Goal: Task Accomplishment & Management: Complete application form

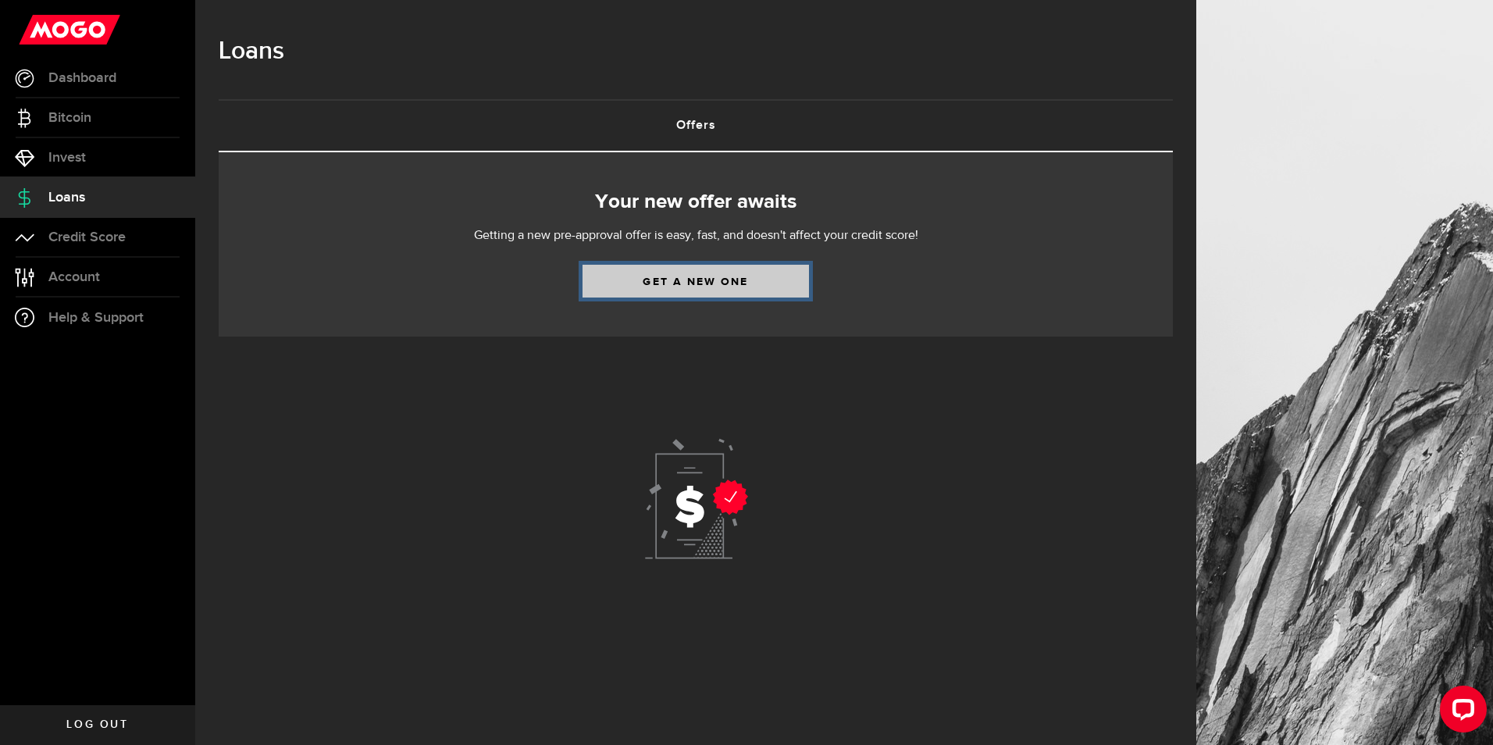
click at [684, 283] on link "Get a new one" at bounding box center [696, 281] width 226 height 33
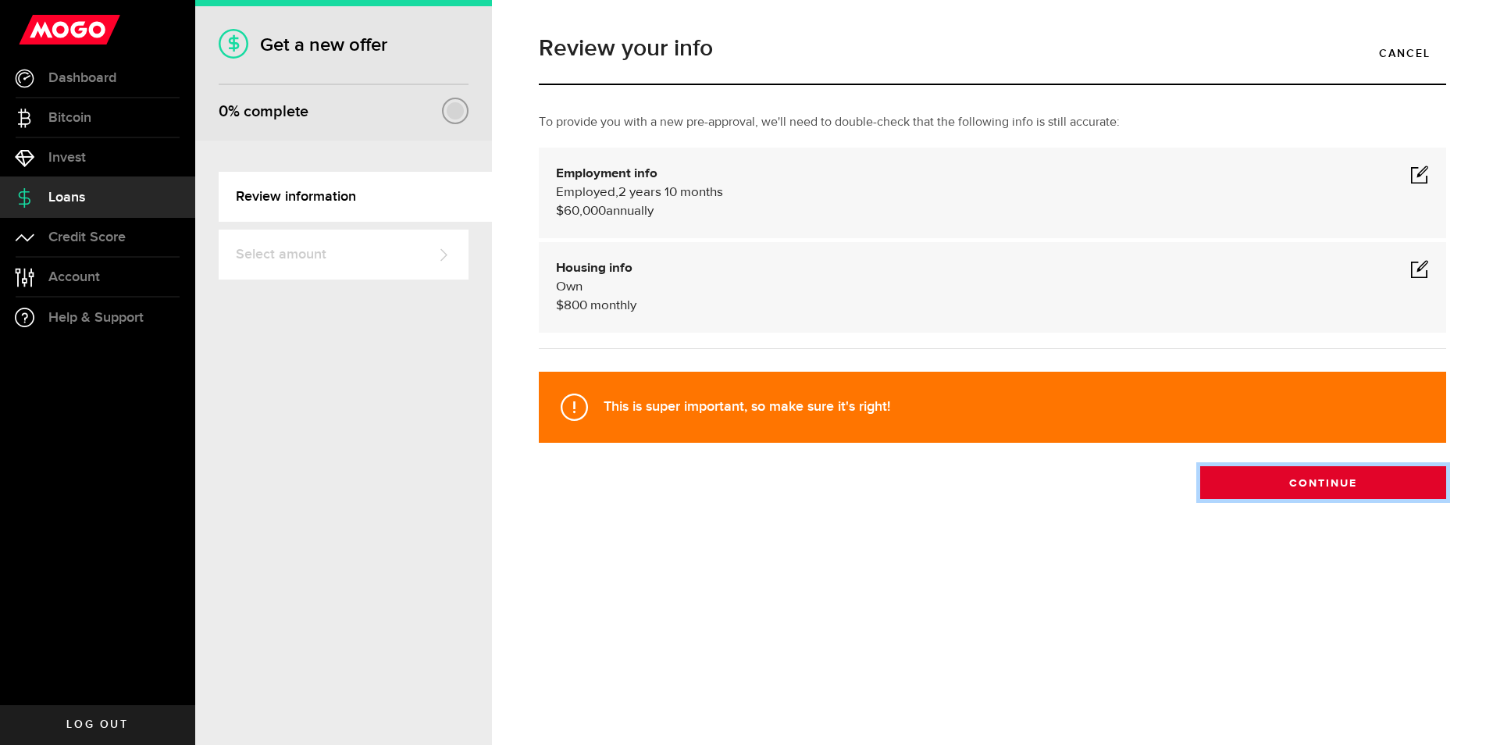
click at [1291, 487] on button "Continue" at bounding box center [1323, 482] width 246 height 33
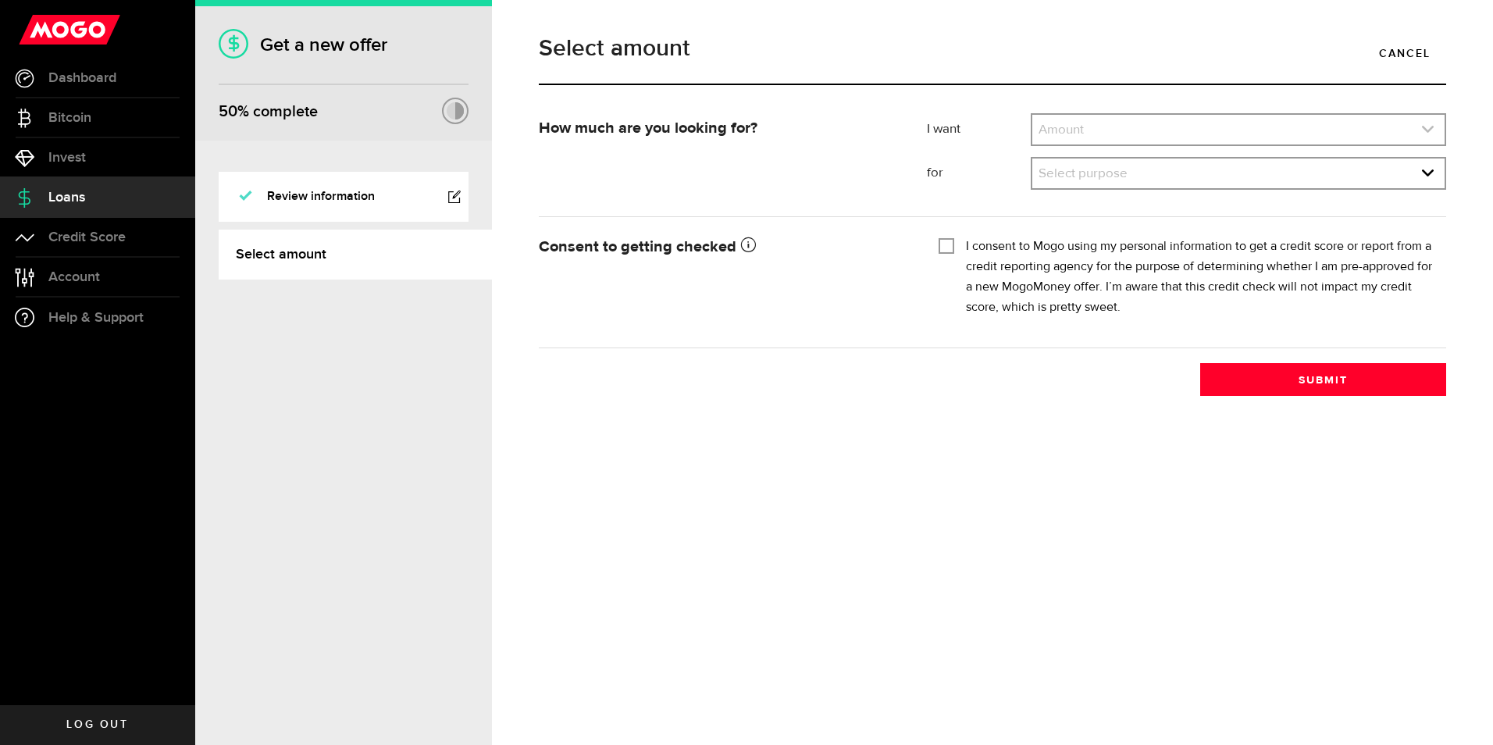
click at [1110, 135] on link "expand select" at bounding box center [1238, 130] width 412 height 30
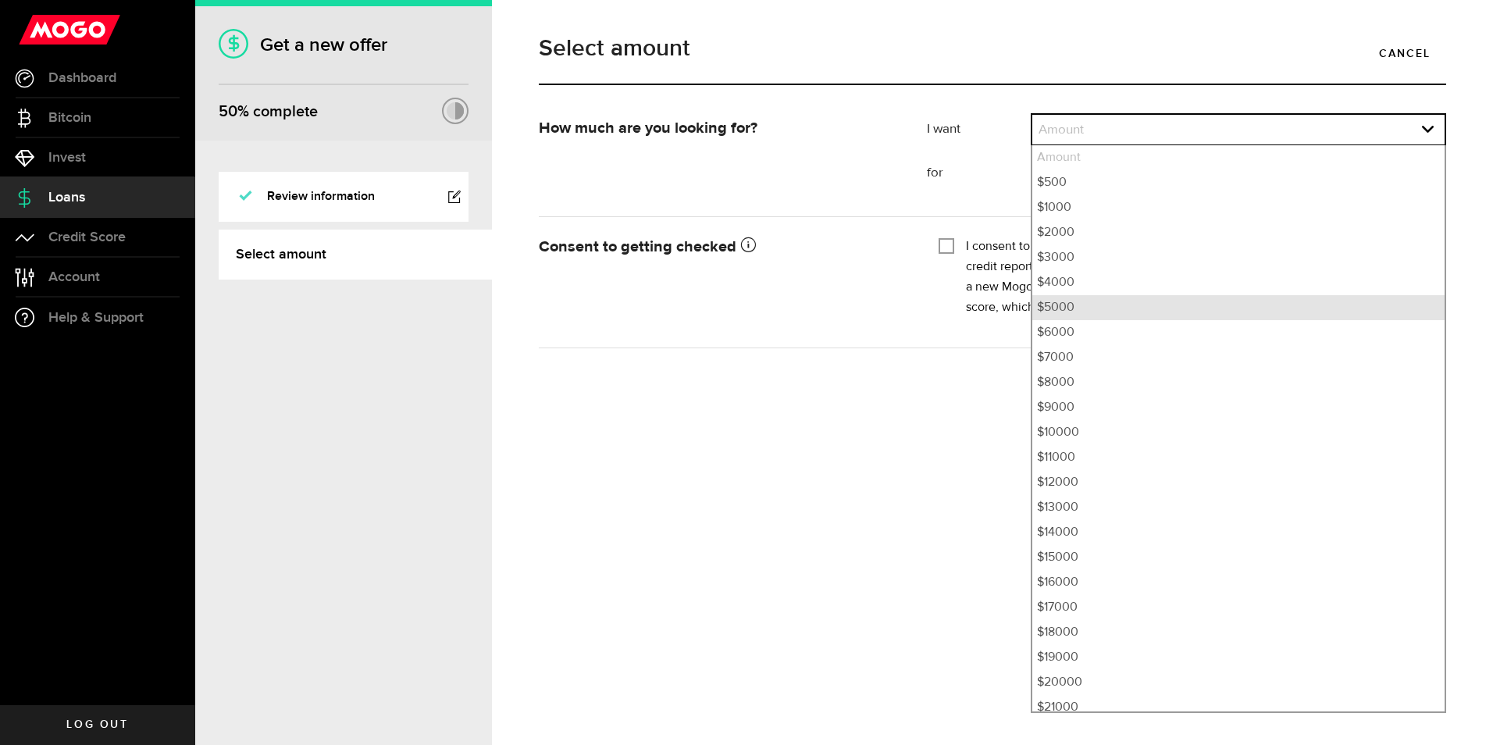
click at [1094, 303] on li "$5000" at bounding box center [1238, 307] width 412 height 25
select select "5000"
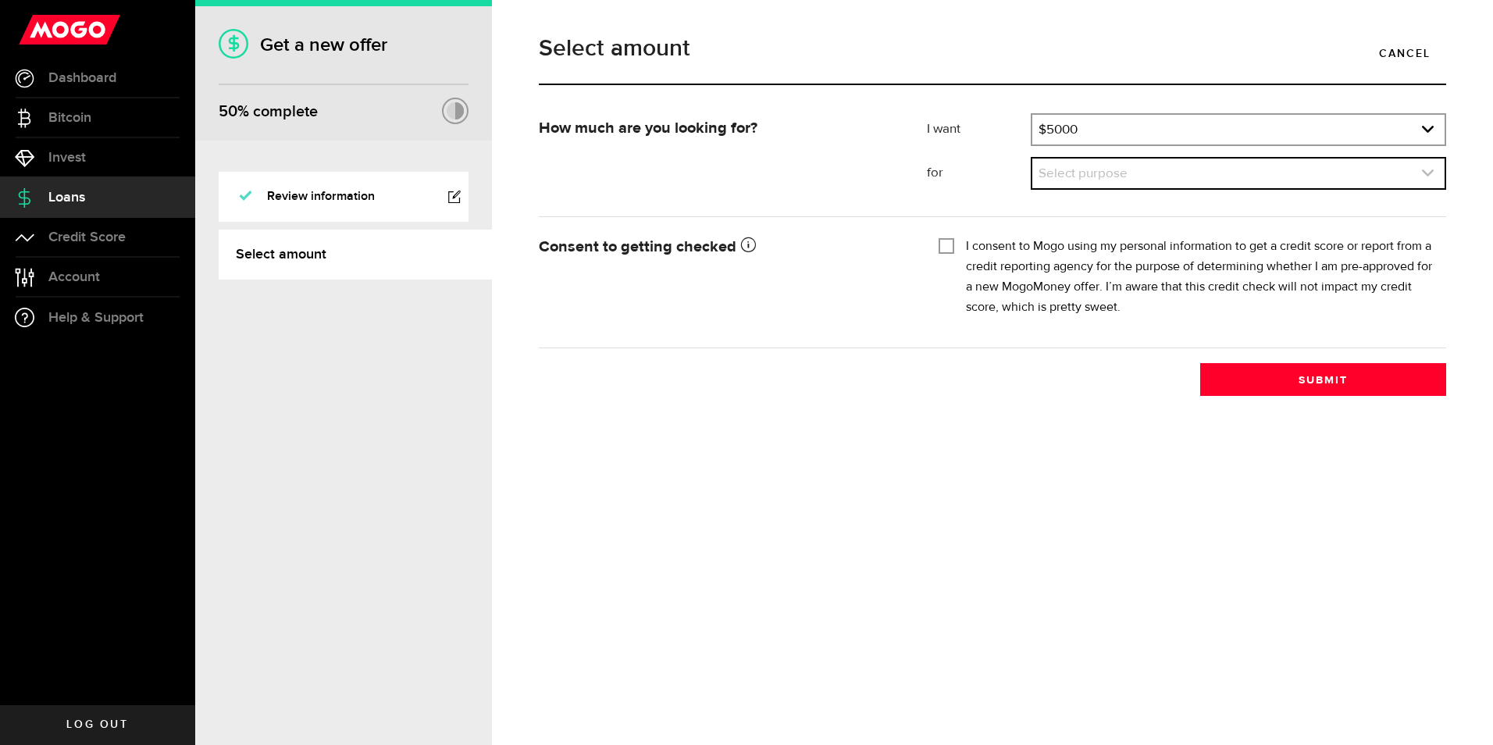
click at [1109, 177] on link "expand select" at bounding box center [1238, 174] width 412 height 30
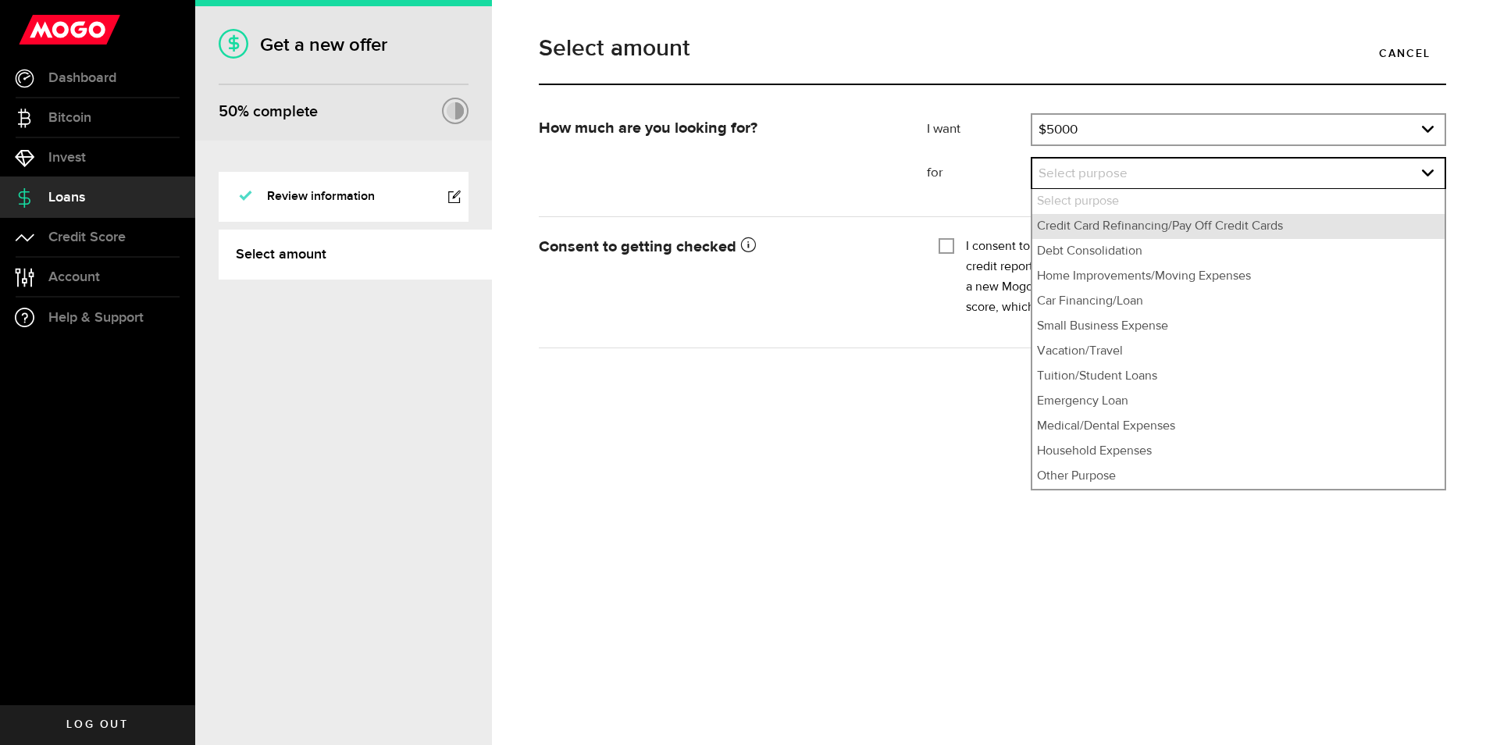
click at [1121, 226] on li "Credit Card Refinancing/Pay Off Credit Cards" at bounding box center [1238, 226] width 412 height 25
select select "Credit Card Refinancing/Pay Off Credit Cards"
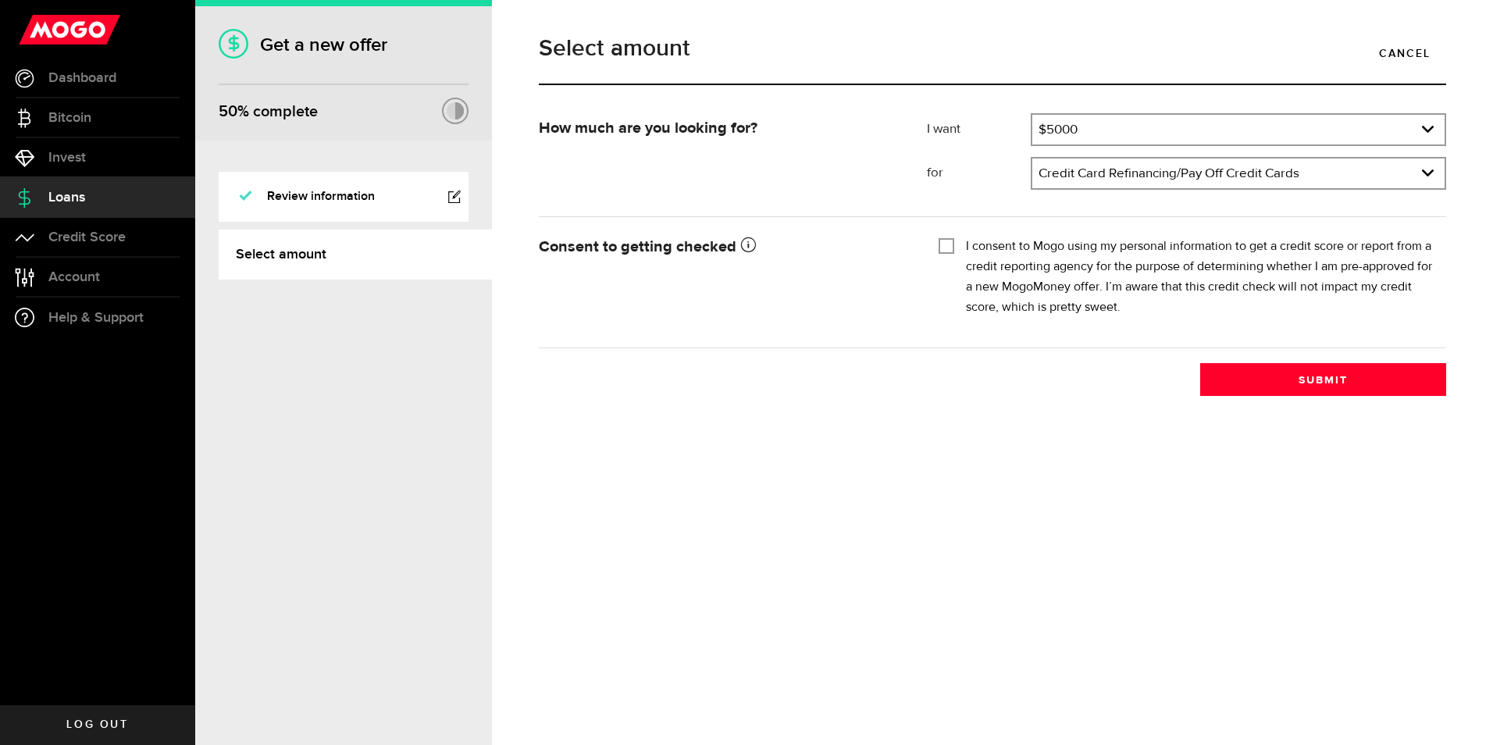
click at [1046, 246] on label "I consent to Mogo using my personal information to get a credit score or report…" at bounding box center [1200, 277] width 469 height 81
click at [954, 246] on input "I consent to Mogo using my personal information to get a credit score or report…" at bounding box center [947, 245] width 16 height 16
checkbox input "true"
click at [1290, 382] on button "Submit" at bounding box center [1323, 379] width 246 height 33
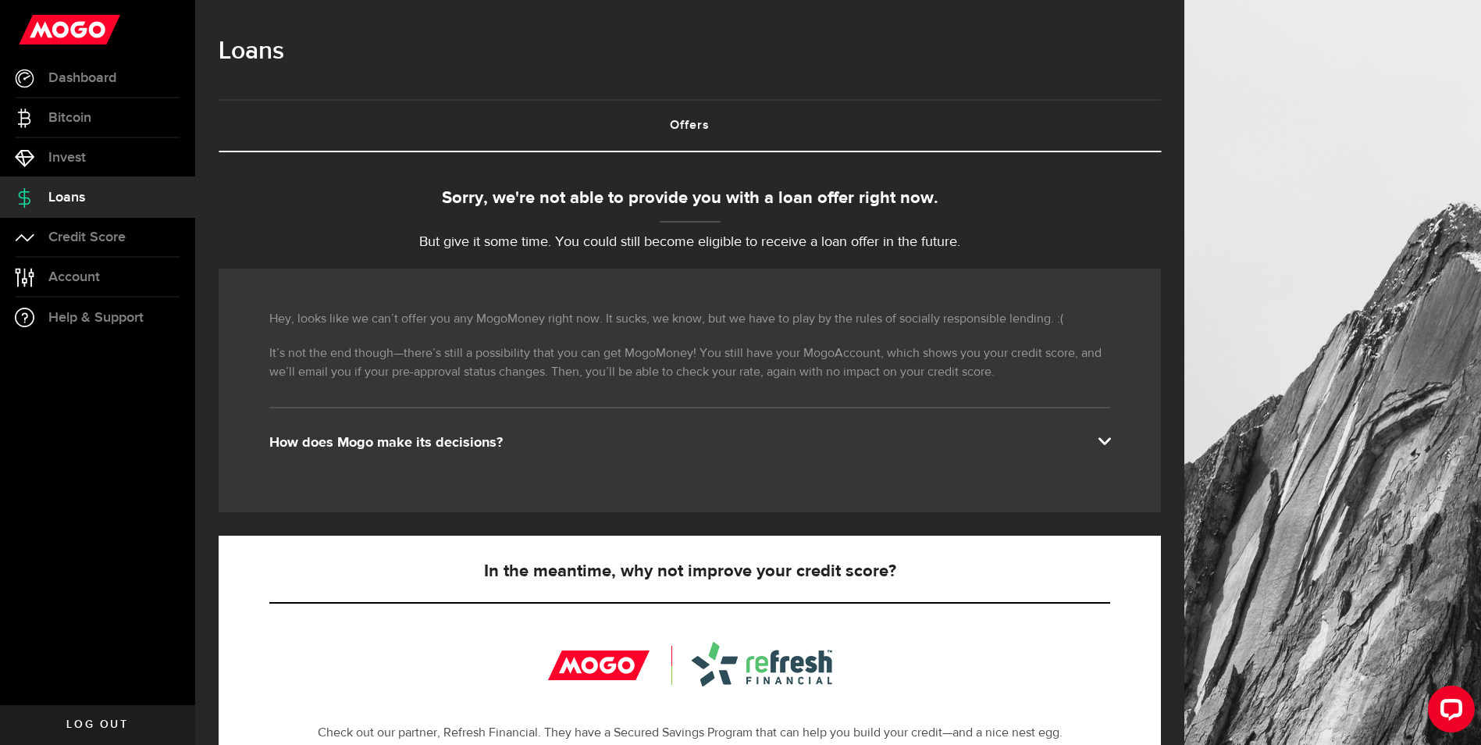
click at [661, 440] on div "How does Mogo make its decisions?" at bounding box center [689, 442] width 841 height 19
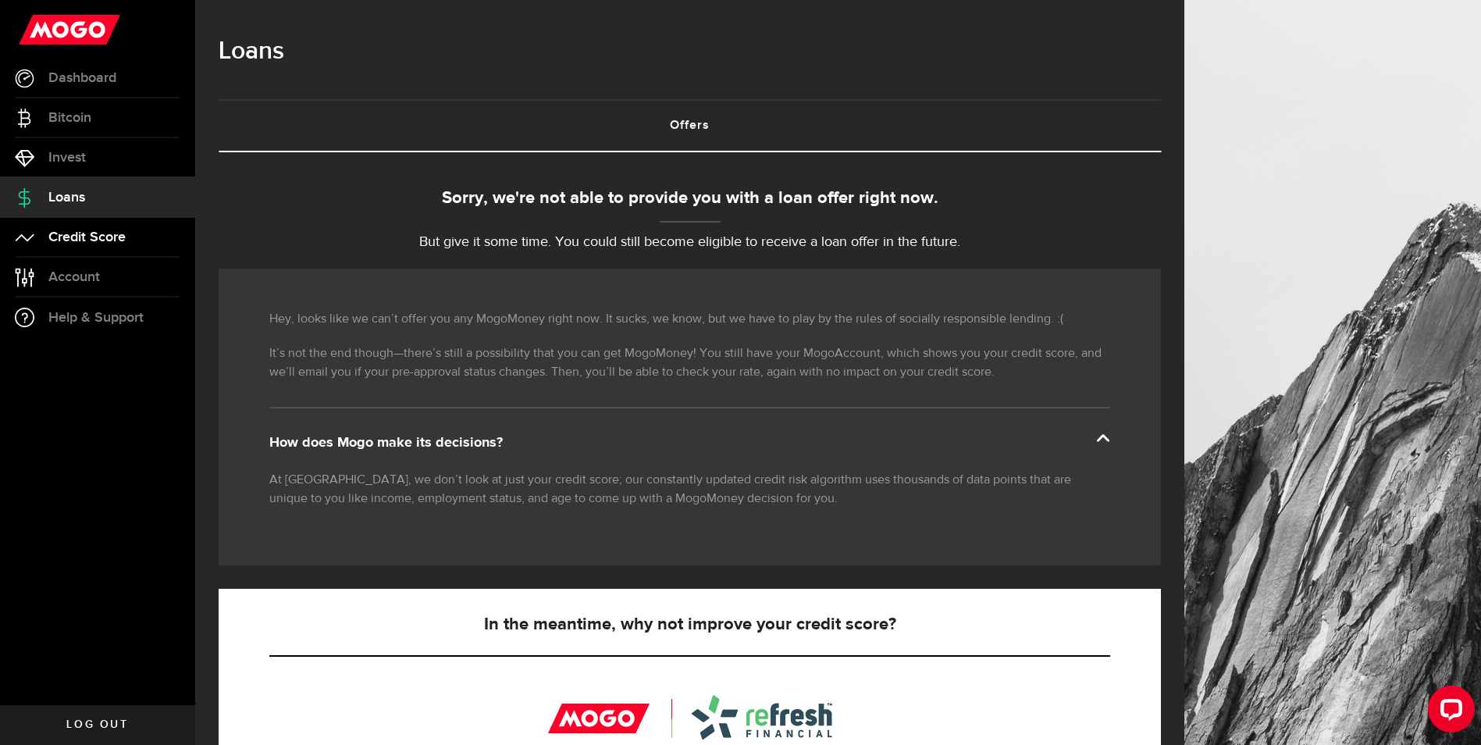
click at [85, 245] on link "Credit Score" at bounding box center [97, 237] width 195 height 39
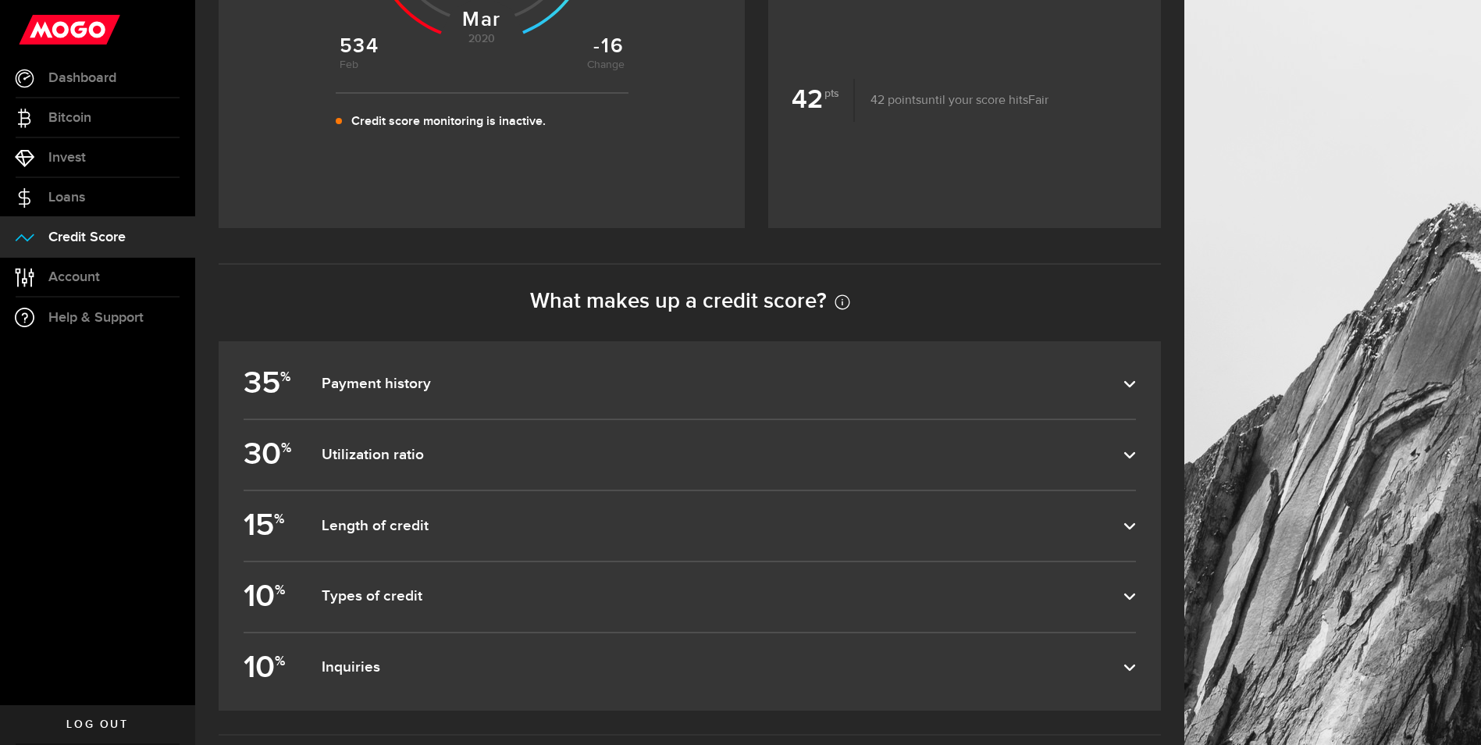
scroll to position [547, 0]
click at [122, 731] on link "Log out" at bounding box center [97, 724] width 195 height 39
